Goal: Task Accomplishment & Management: Complete application form

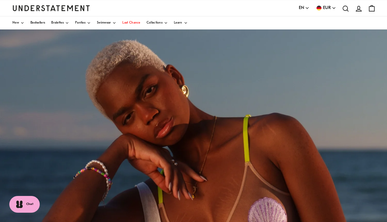
scroll to position [87, 0]
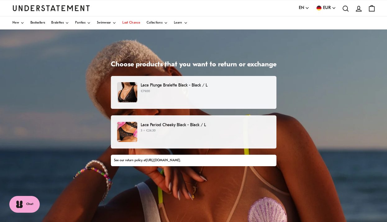
click at [208, 95] on div "Lace Plunge Bralette Black - Black / L €79.00" at bounding box center [193, 92] width 152 height 20
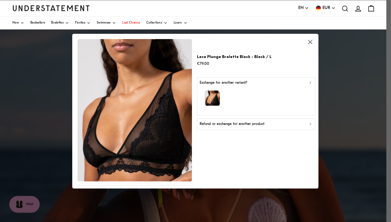
click at [308, 82] on div "Exchange for another variant?" at bounding box center [256, 83] width 113 height 6
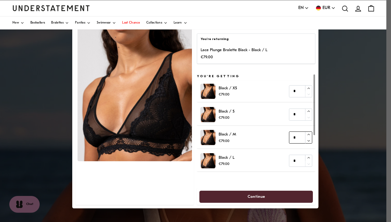
type input "*"
click at [308, 134] on icon "button" at bounding box center [309, 134] width 2 height 1
click at [270, 196] on span "Continue" at bounding box center [256, 196] width 100 height 11
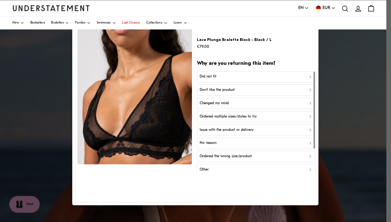
click at [290, 75] on div "Did not fit" at bounding box center [256, 77] width 113 height 6
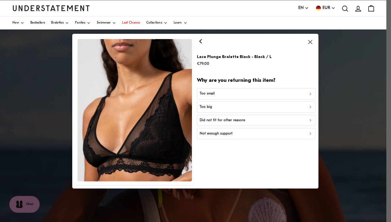
click at [288, 109] on div "Too big" at bounding box center [256, 107] width 113 height 6
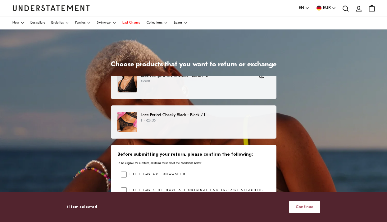
scroll to position [10, 0]
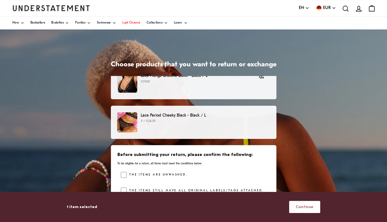
click at [313, 209] on span "Continue" at bounding box center [304, 206] width 18 height 11
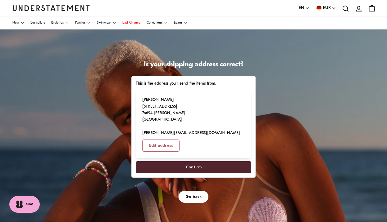
click at [244, 173] on span "Confirm" at bounding box center [193, 167] width 102 height 11
select select "**"
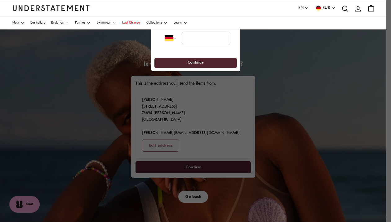
click at [189, 181] on div at bounding box center [195, 111] width 391 height 222
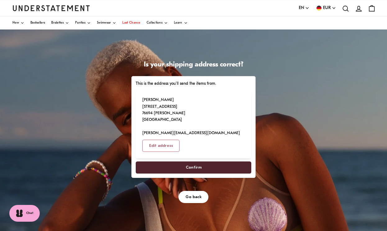
click at [210, 162] on span "Confirm" at bounding box center [193, 167] width 102 height 11
click at [188, 162] on span "Confirm" at bounding box center [194, 167] width 16 height 11
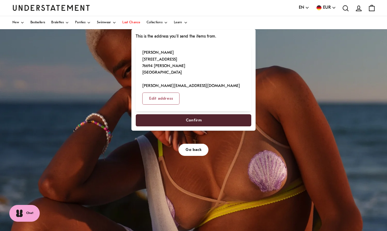
scroll to position [56, 0]
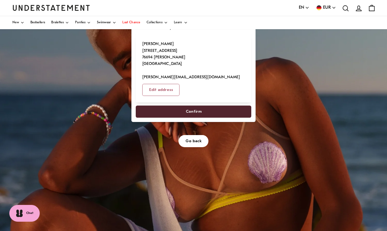
click at [197, 106] on span "Confirm" at bounding box center [194, 111] width 16 height 11
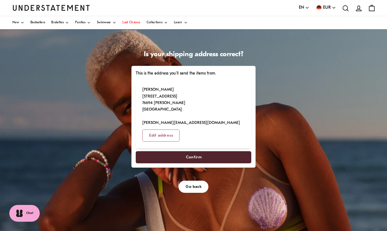
scroll to position [0, 0]
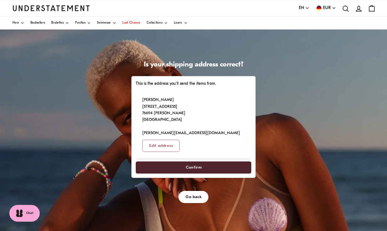
click at [208, 162] on span "Confirm" at bounding box center [193, 167] width 102 height 11
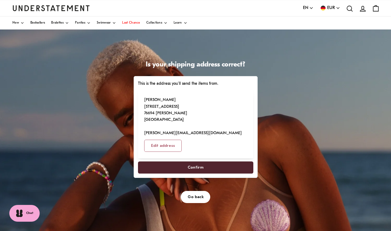
select select "**"
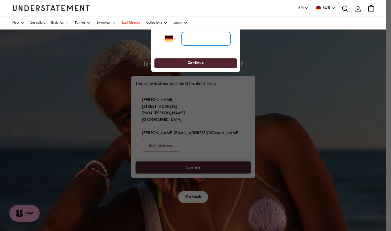
click at [196, 38] on input "tel" at bounding box center [206, 39] width 49 height 14
type input "*****"
click at [204, 63] on span "Continue" at bounding box center [195, 64] width 71 height 10
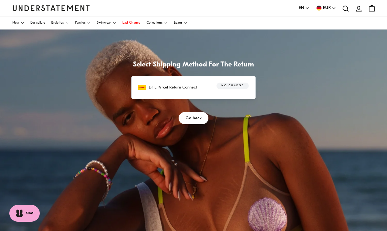
click at [197, 91] on div "DHL Parcel Return Connect" at bounding box center [167, 87] width 59 height 7
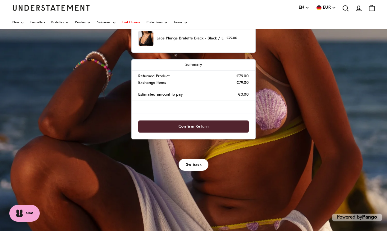
scroll to position [109, 0]
click at [208, 132] on span "Confirm Return" at bounding box center [193, 126] width 30 height 11
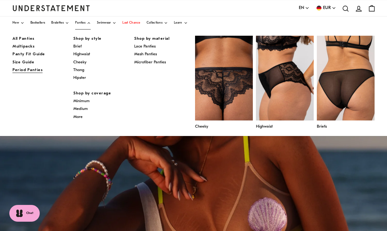
click at [34, 69] on span "Period Panties" at bounding box center [27, 70] width 30 height 4
